Goal: Information Seeking & Learning: Learn about a topic

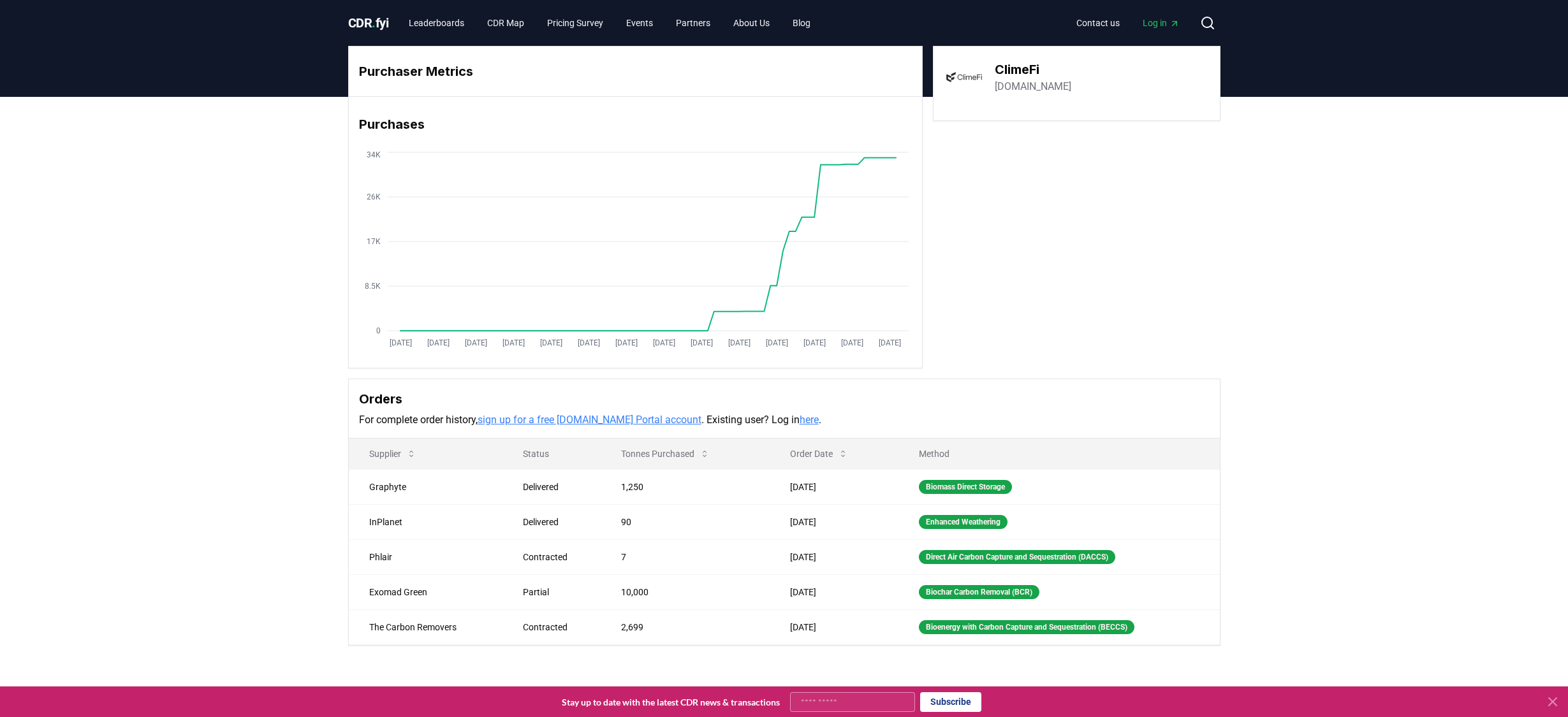
click at [410, 9] on div "CDR . fyi Leaderboards CDR Map Pricing Survey Events Partners About Us Blog Con…" at bounding box center [784, 23] width 872 height 46
click at [420, 18] on link "Leaderboards" at bounding box center [437, 23] width 76 height 23
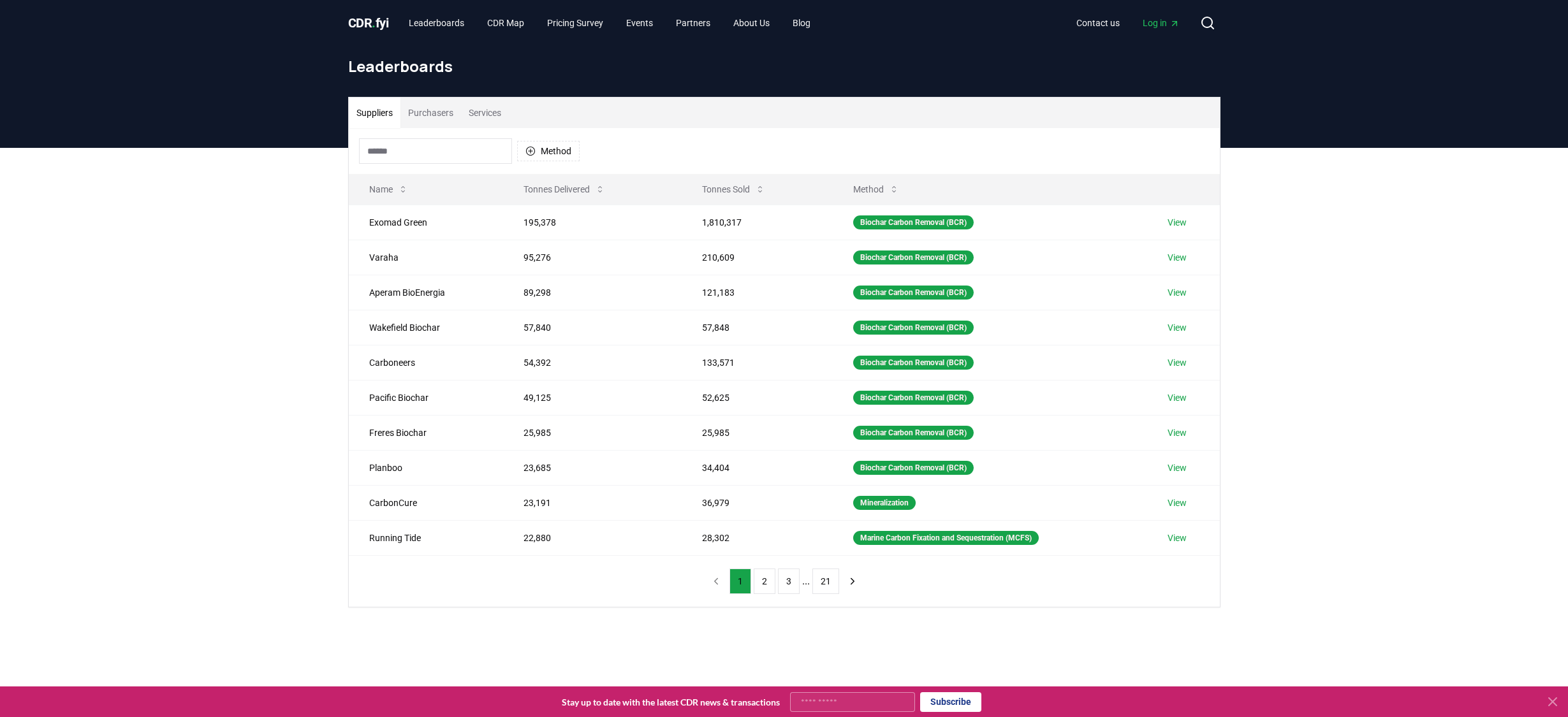
click at [501, 104] on button "Services" at bounding box center [484, 113] width 48 height 31
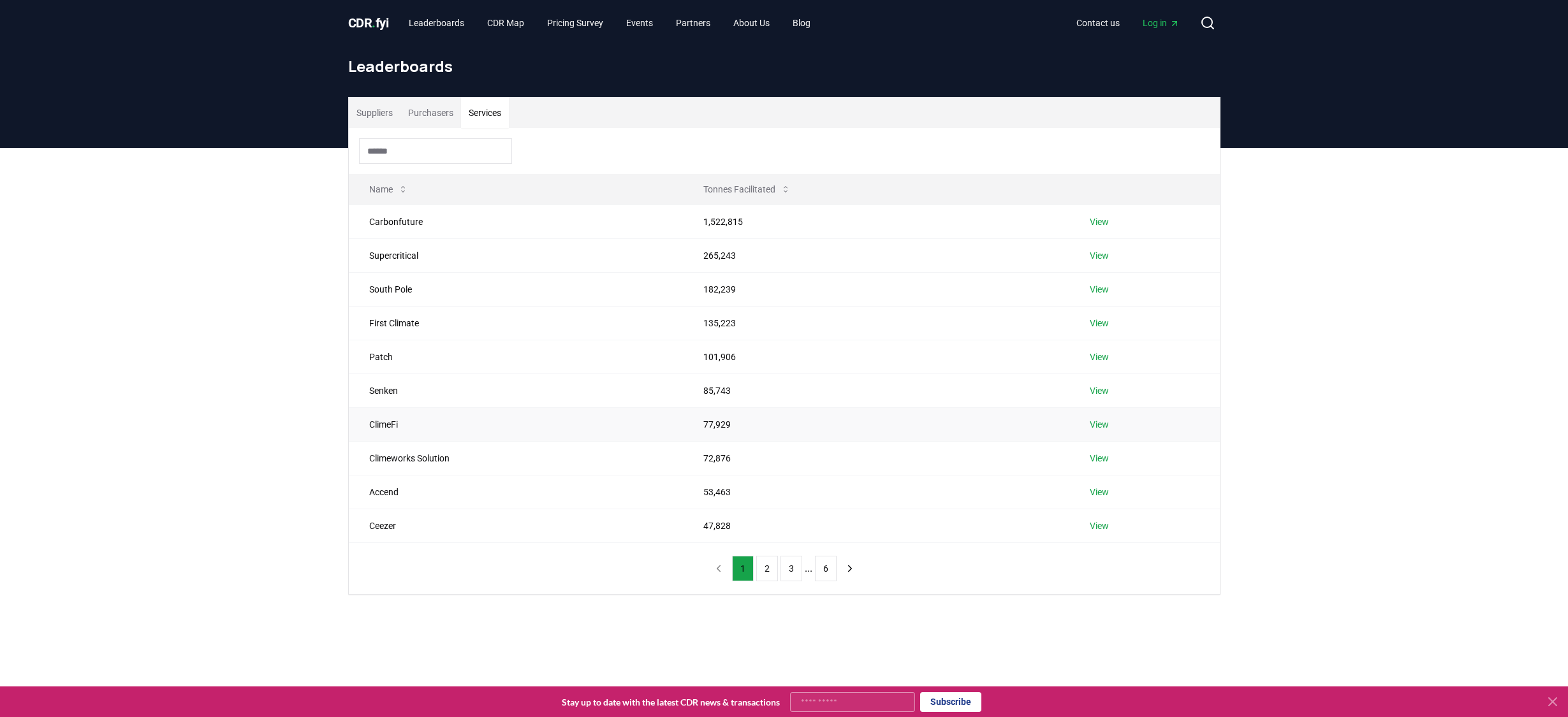
click at [394, 434] on td "ClimeFi" at bounding box center [516, 425] width 335 height 34
click at [425, 102] on button "Purchasers" at bounding box center [431, 113] width 60 height 31
click at [766, 561] on button "2" at bounding box center [764, 568] width 22 height 26
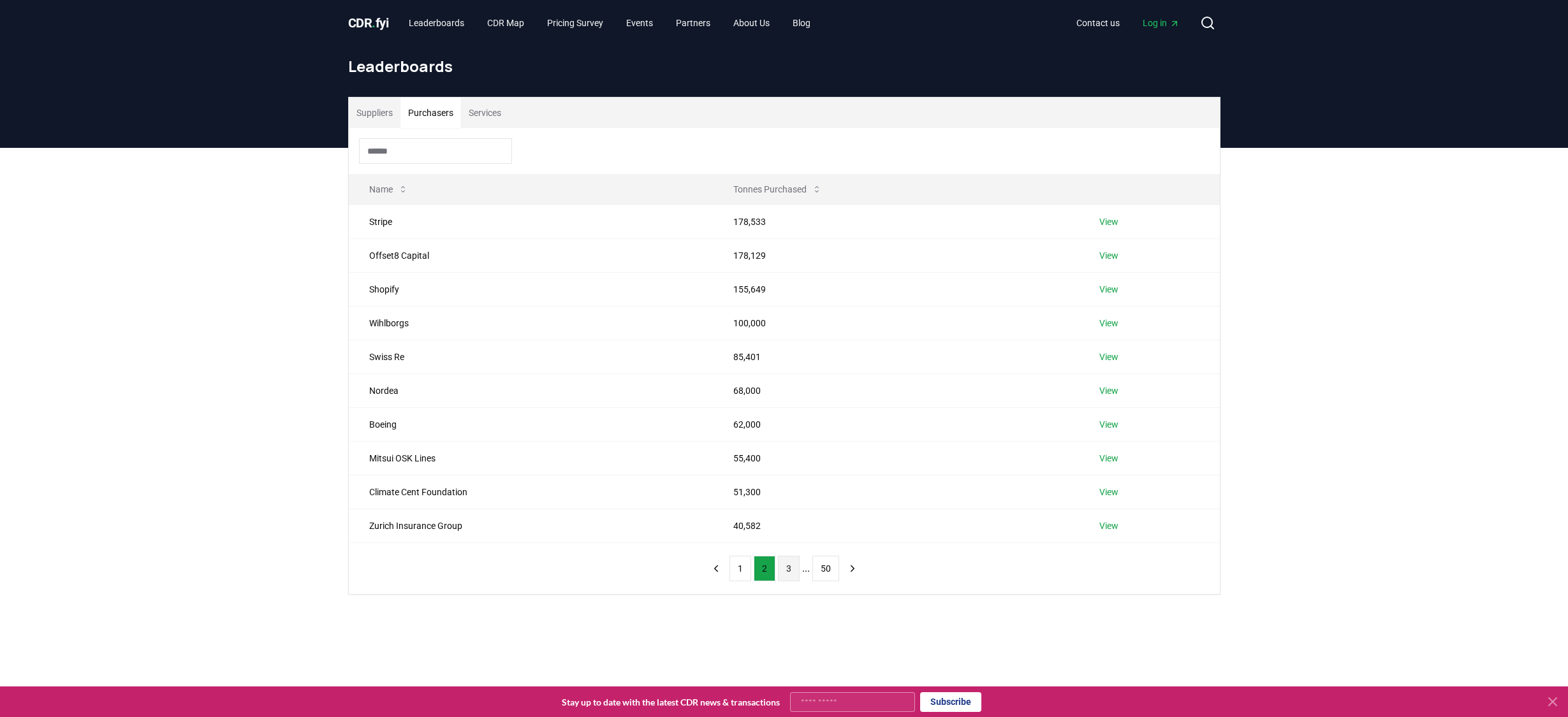
click at [785, 564] on button "3" at bounding box center [789, 568] width 22 height 26
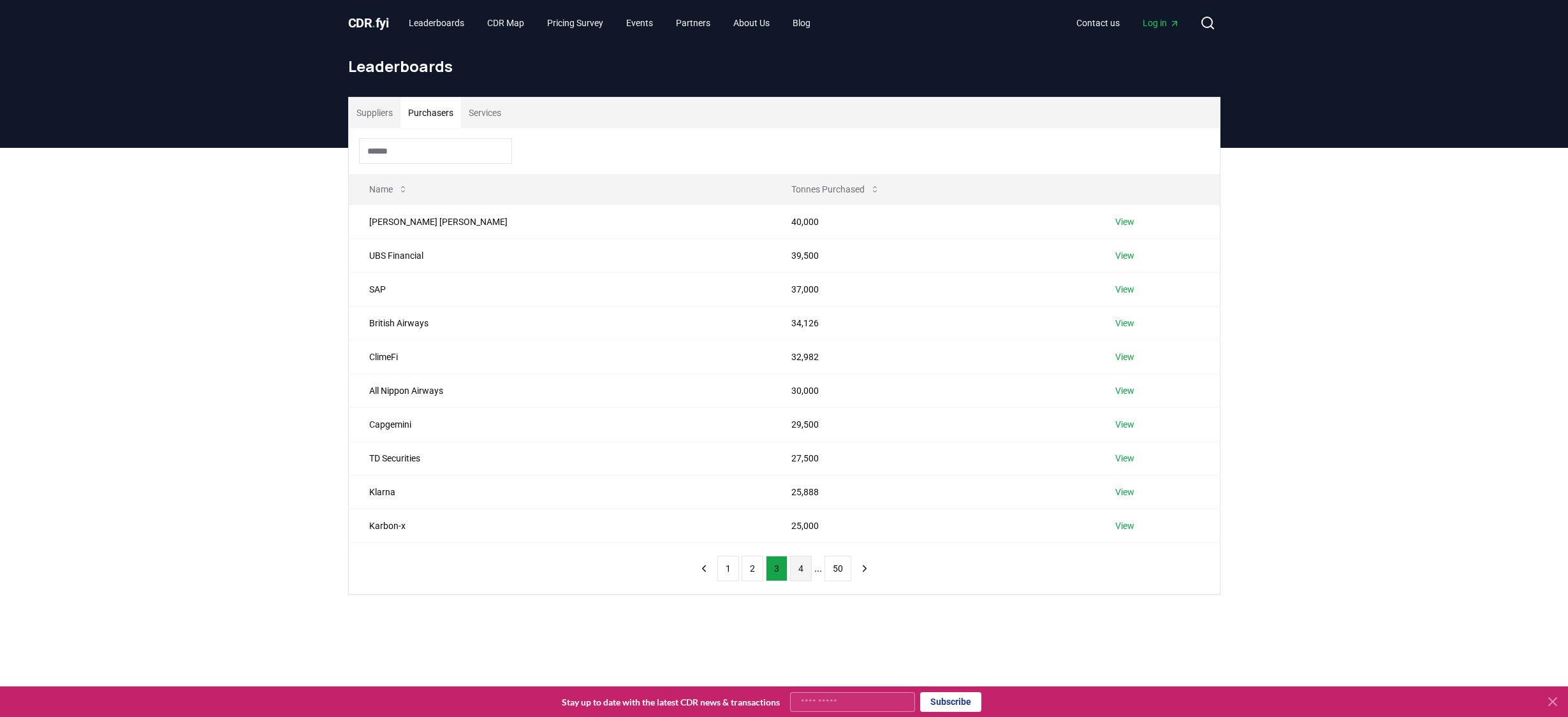
click at [798, 573] on button "4" at bounding box center [800, 568] width 22 height 26
click at [803, 564] on button "5" at bounding box center [806, 568] width 22 height 26
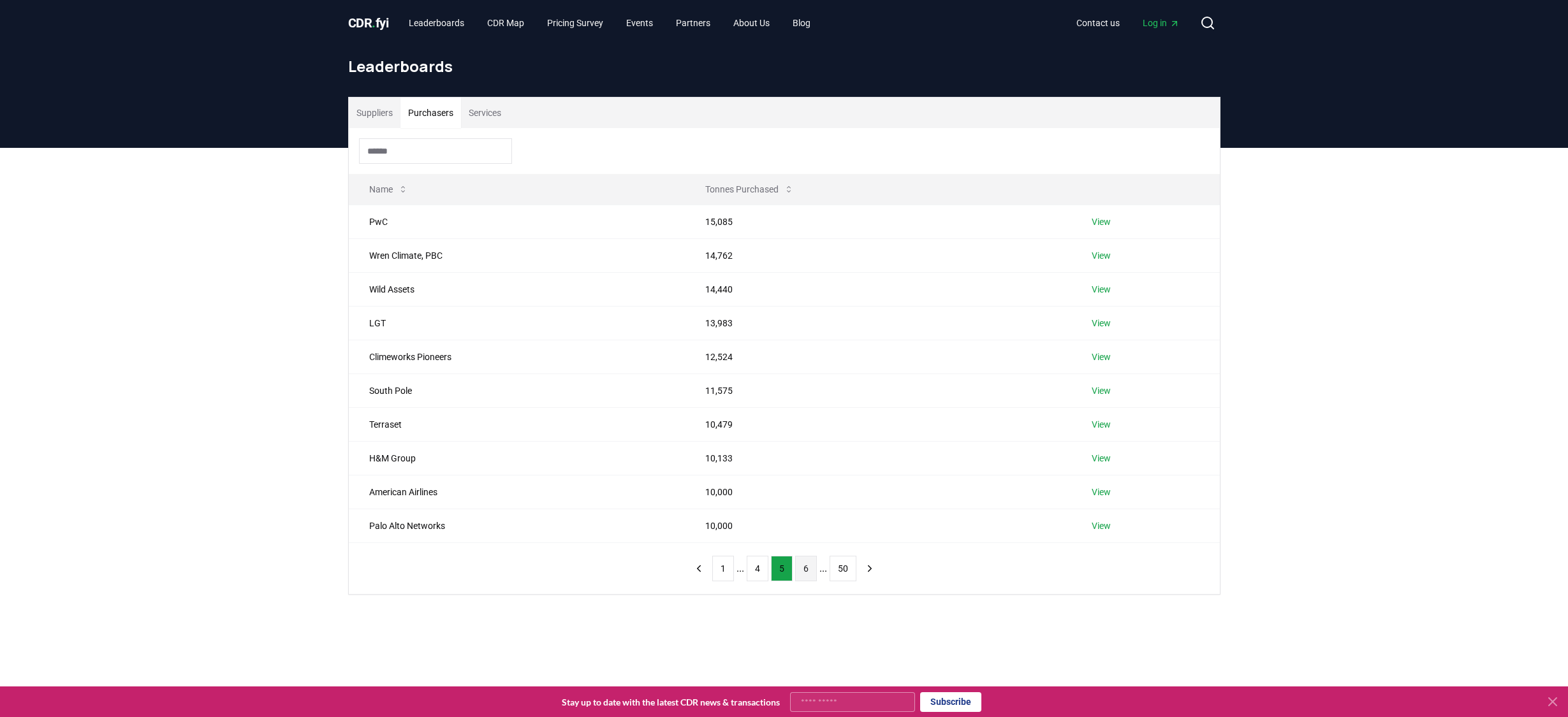
click at [813, 575] on button "6" at bounding box center [806, 568] width 22 height 26
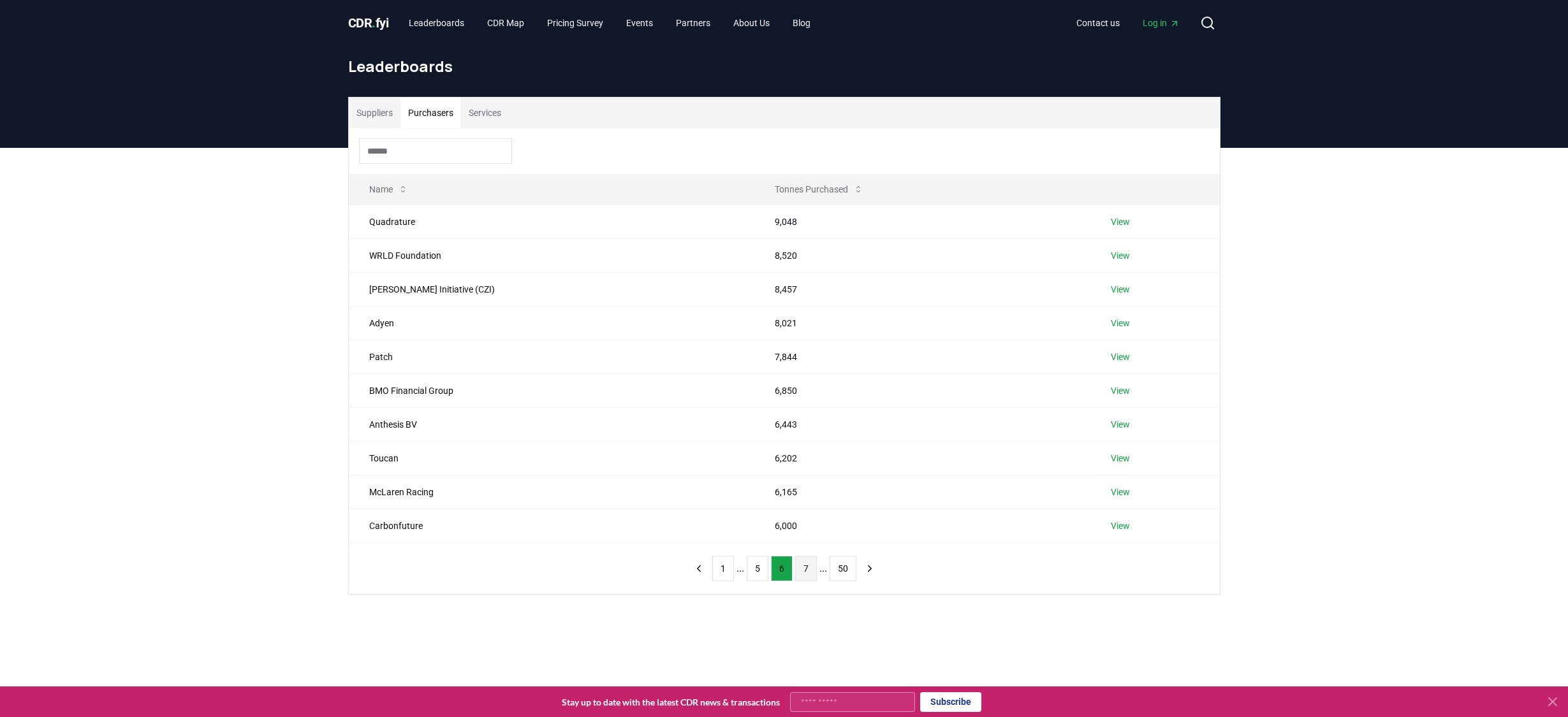
click at [808, 573] on button "7" at bounding box center [806, 568] width 22 height 26
click at [477, 123] on button "Services" at bounding box center [484, 113] width 48 height 31
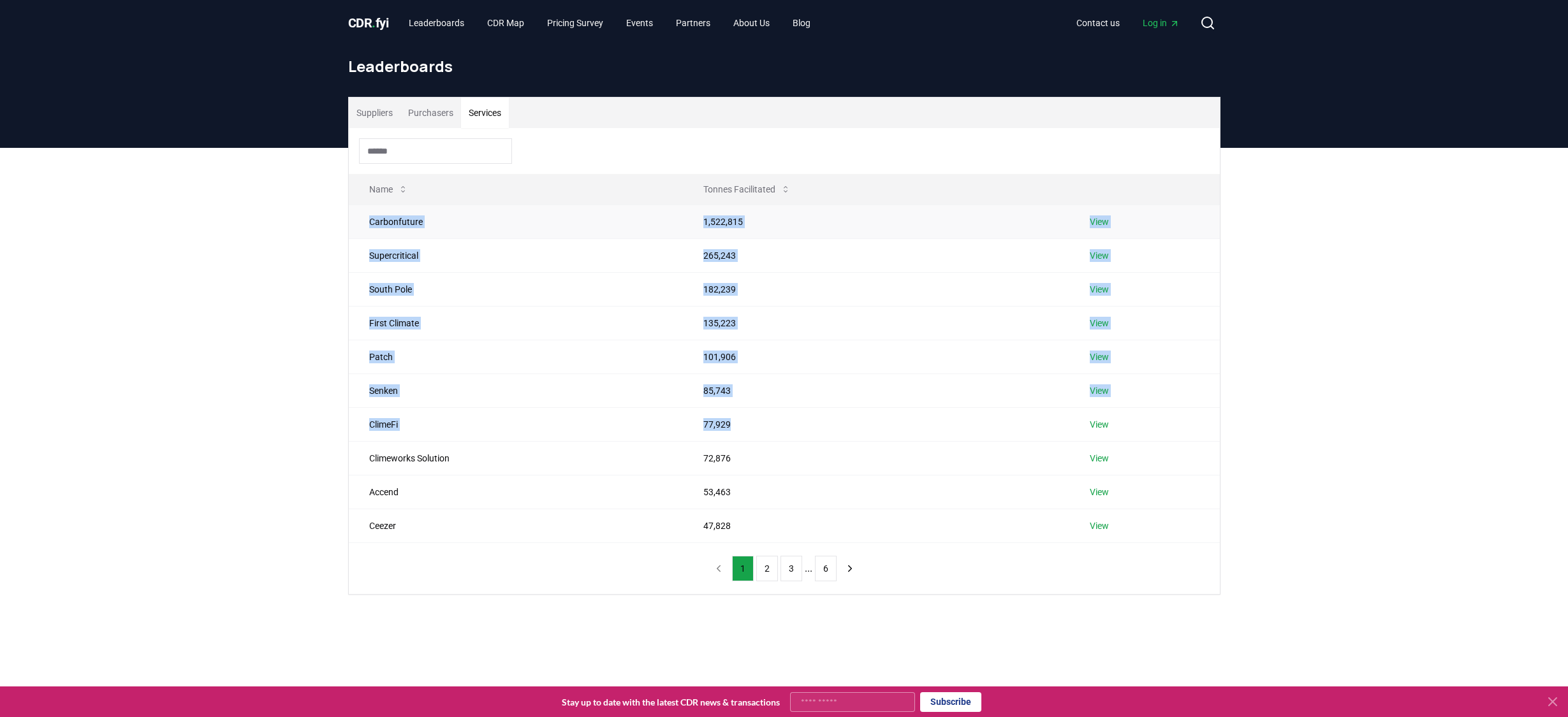
drag, startPoint x: 762, startPoint y: 431, endPoint x: 381, endPoint y: 215, distance: 438.0
click at [381, 215] on tbody "Carbonfuture 1,522,815 View Supercritical 265,243 View South Pole 182,239 View …" at bounding box center [784, 374] width 871 height 338
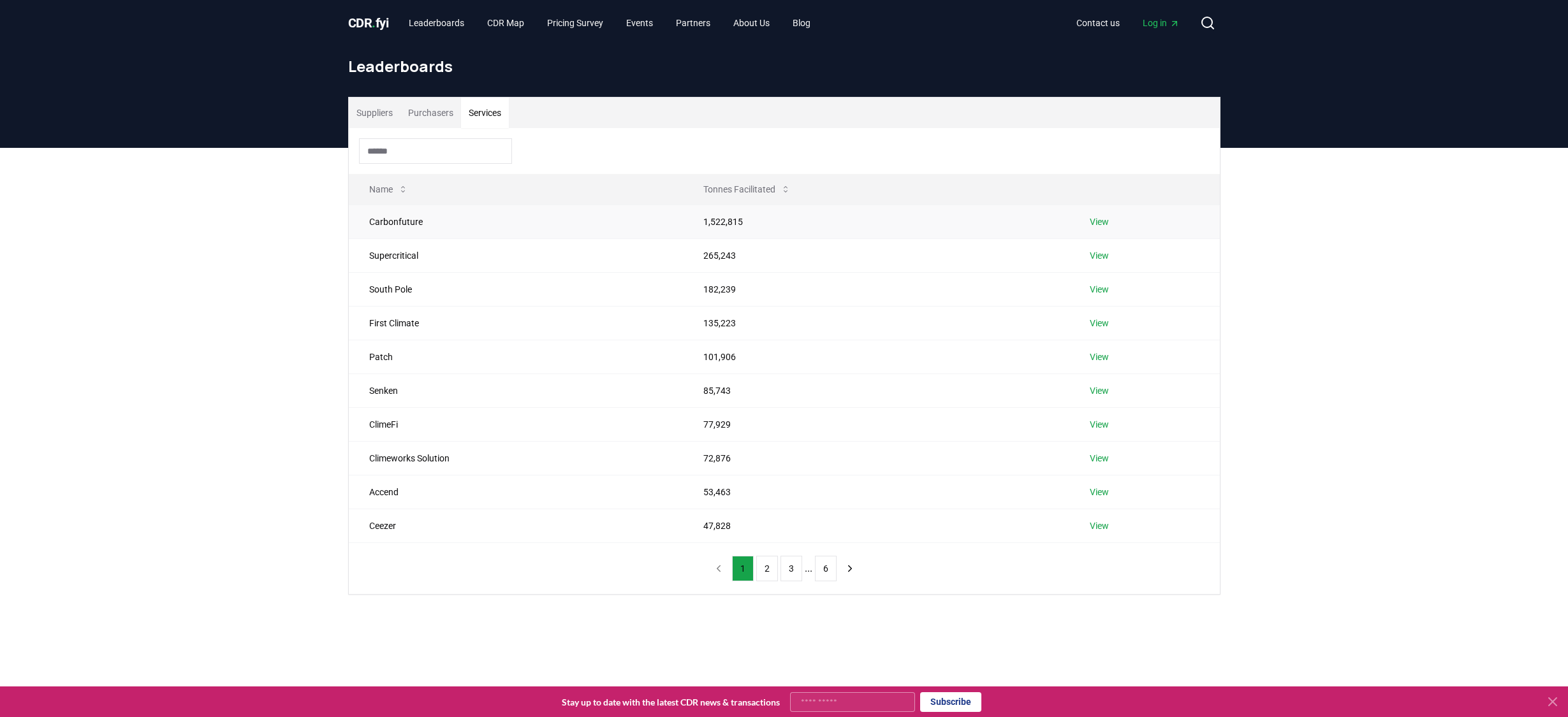
click at [739, 214] on td "1,522,815" at bounding box center [876, 222] width 387 height 34
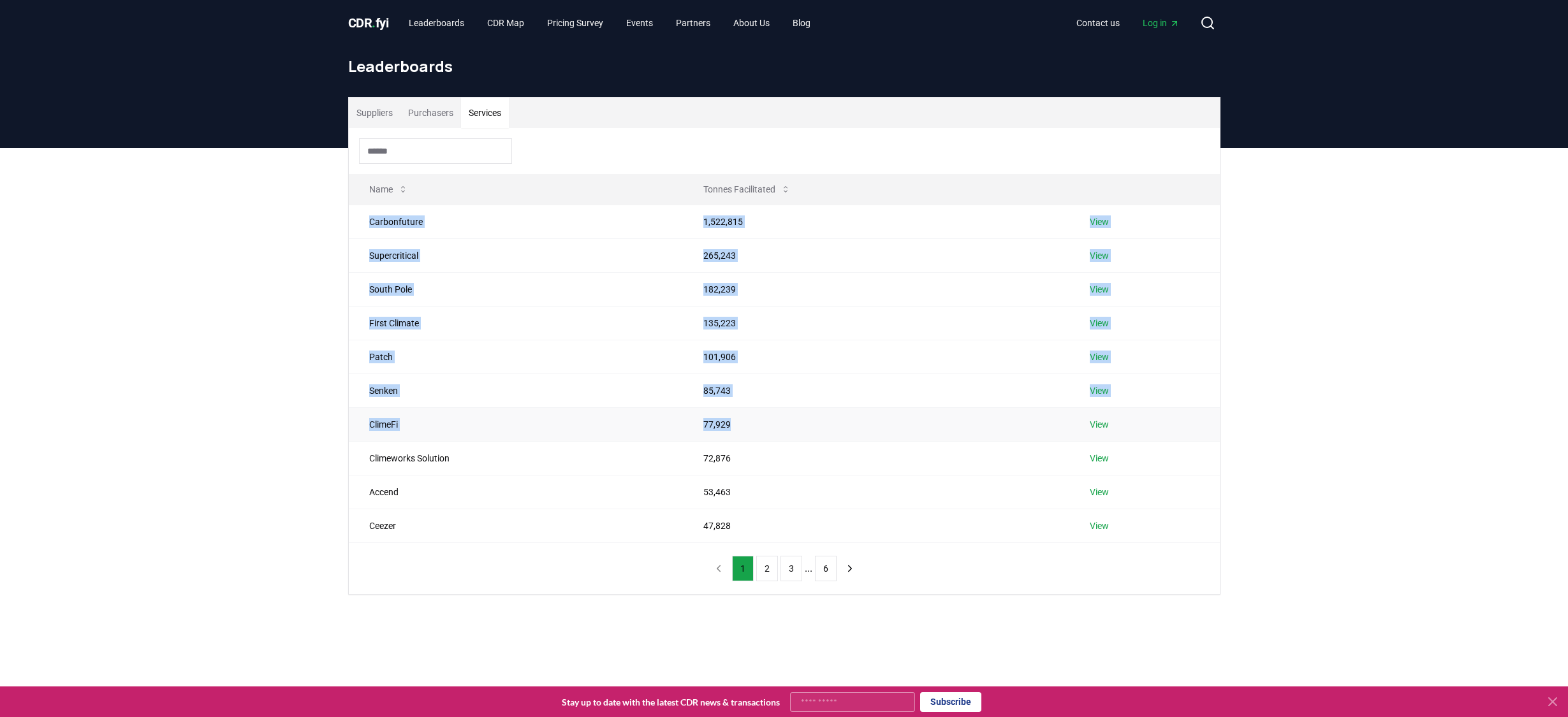
drag, startPoint x: 368, startPoint y: 225, endPoint x: 1067, endPoint y: 432, distance: 729.0
click at [1067, 432] on tbody "Carbonfuture 1,522,815 View Supercritical 265,243 View South Pole 182,239 View …" at bounding box center [784, 374] width 871 height 338
click at [1107, 426] on link "View" at bounding box center [1099, 424] width 19 height 12
